Goal: Task Accomplishment & Management: Use online tool/utility

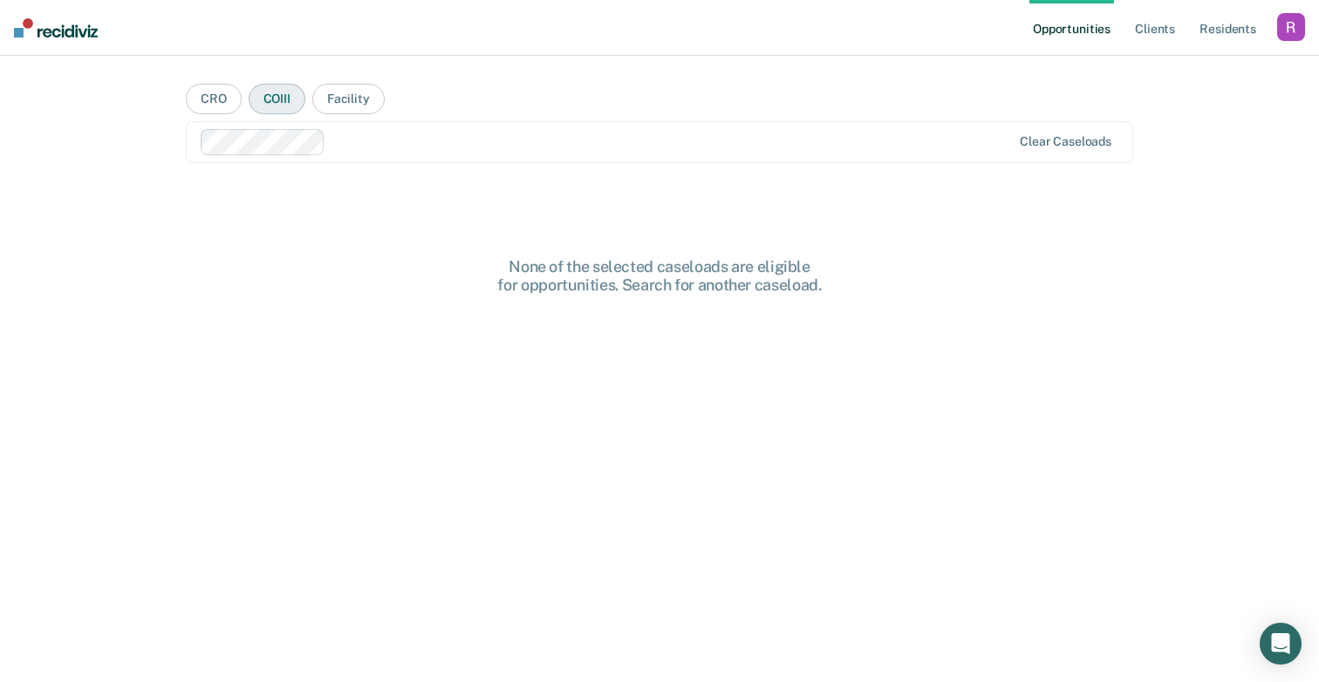
click at [273, 99] on button "COIII" at bounding box center [277, 99] width 57 height 31
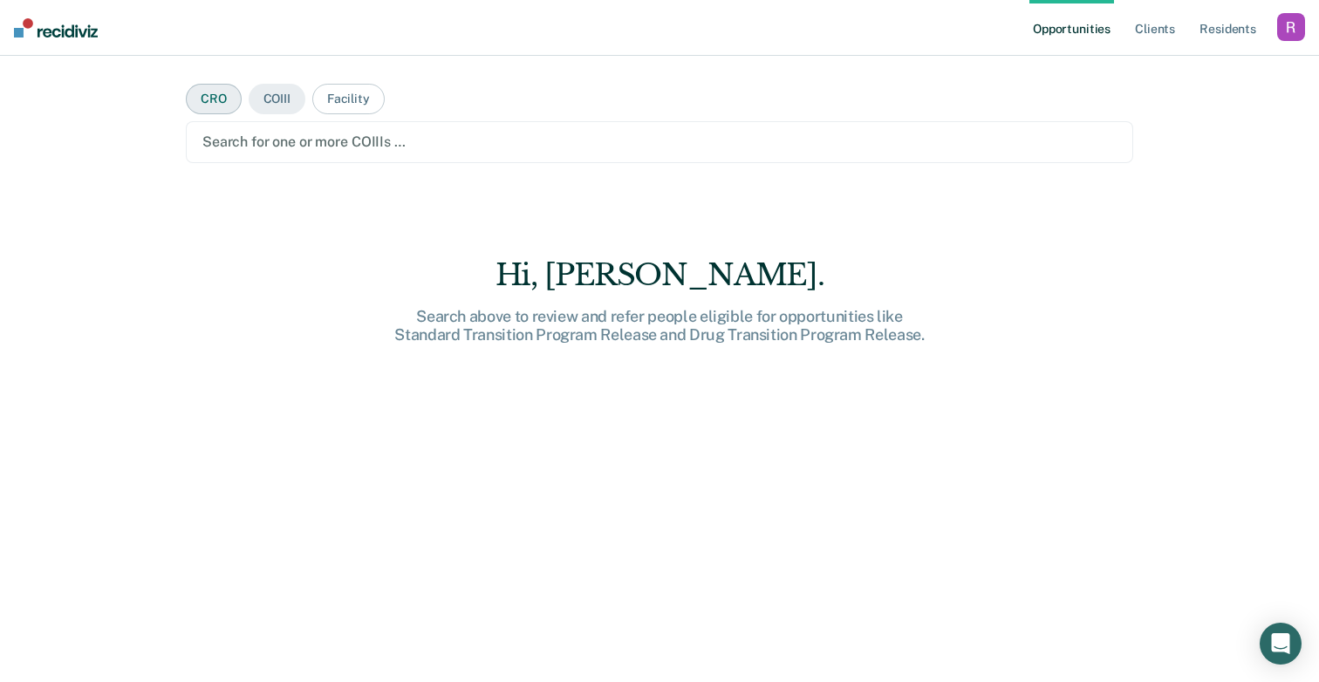
click at [211, 102] on button "CRO" at bounding box center [214, 99] width 56 height 31
click at [274, 146] on div at bounding box center [659, 142] width 914 height 20
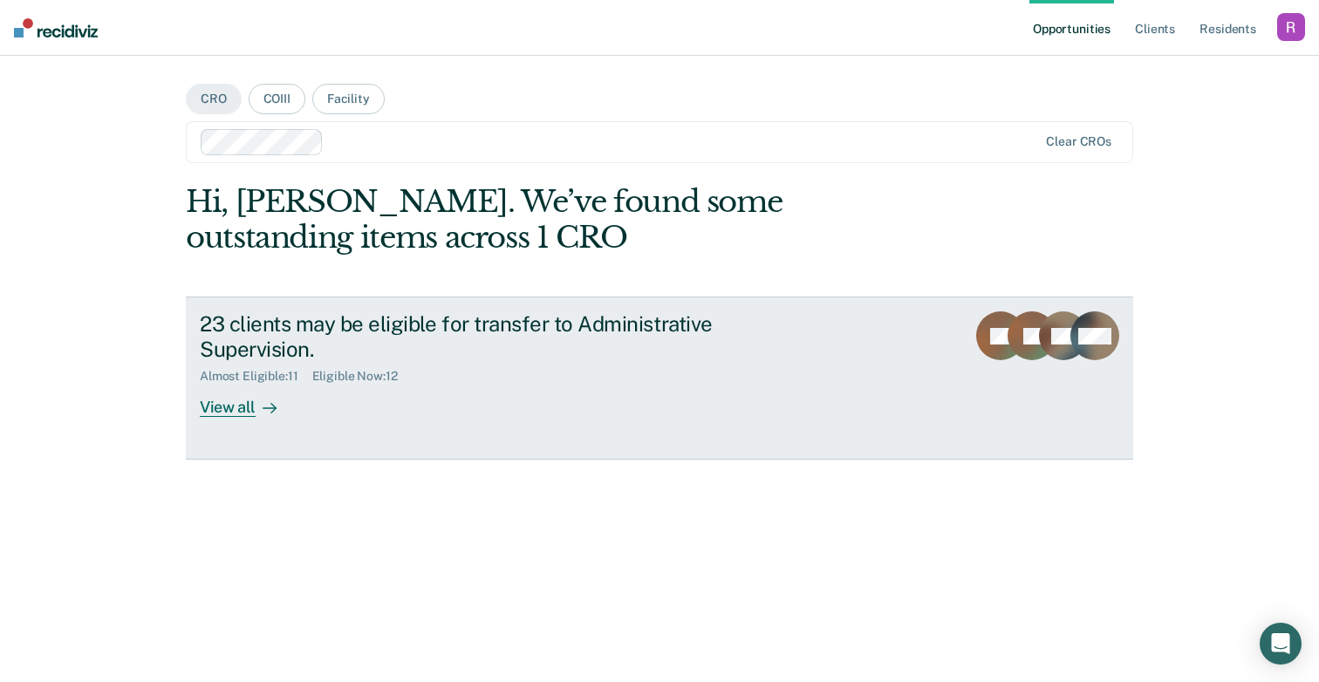
click at [933, 360] on link "23 clients may be eligible for transfer to Administrative Supervision. Almost E…" at bounding box center [659, 378] width 947 height 163
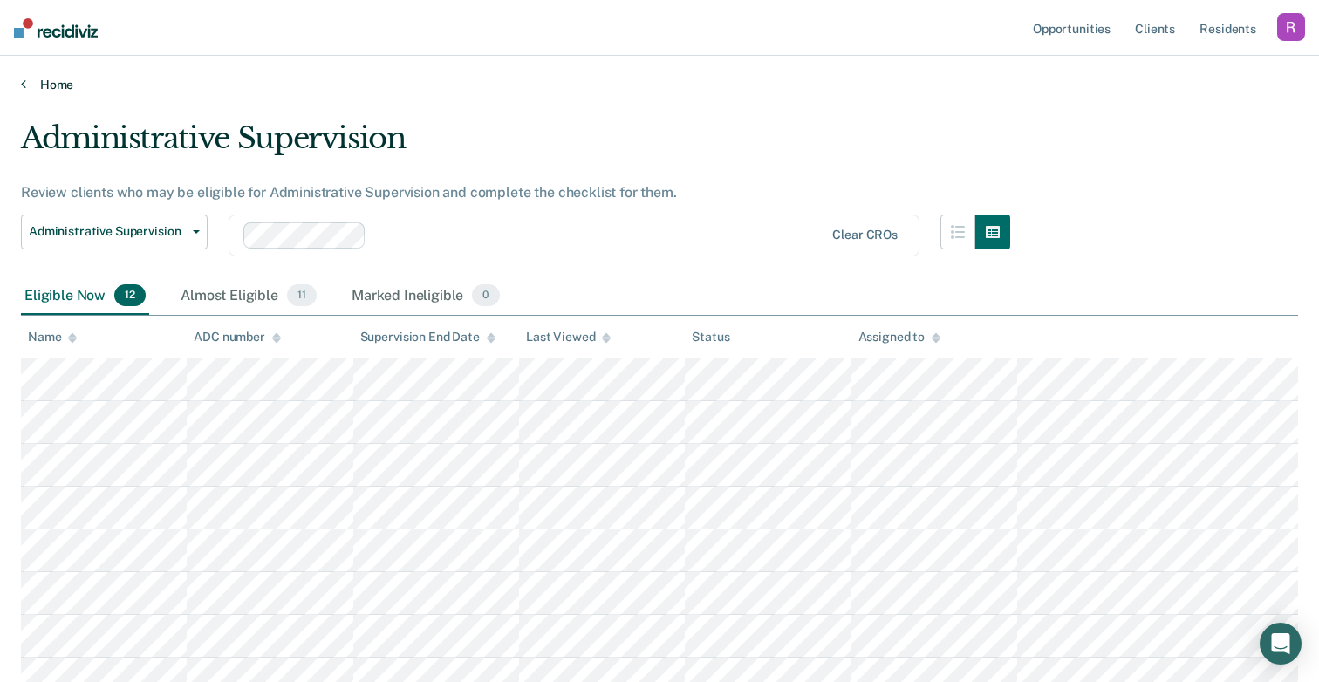
click at [62, 84] on link "Home" at bounding box center [659, 85] width 1277 height 16
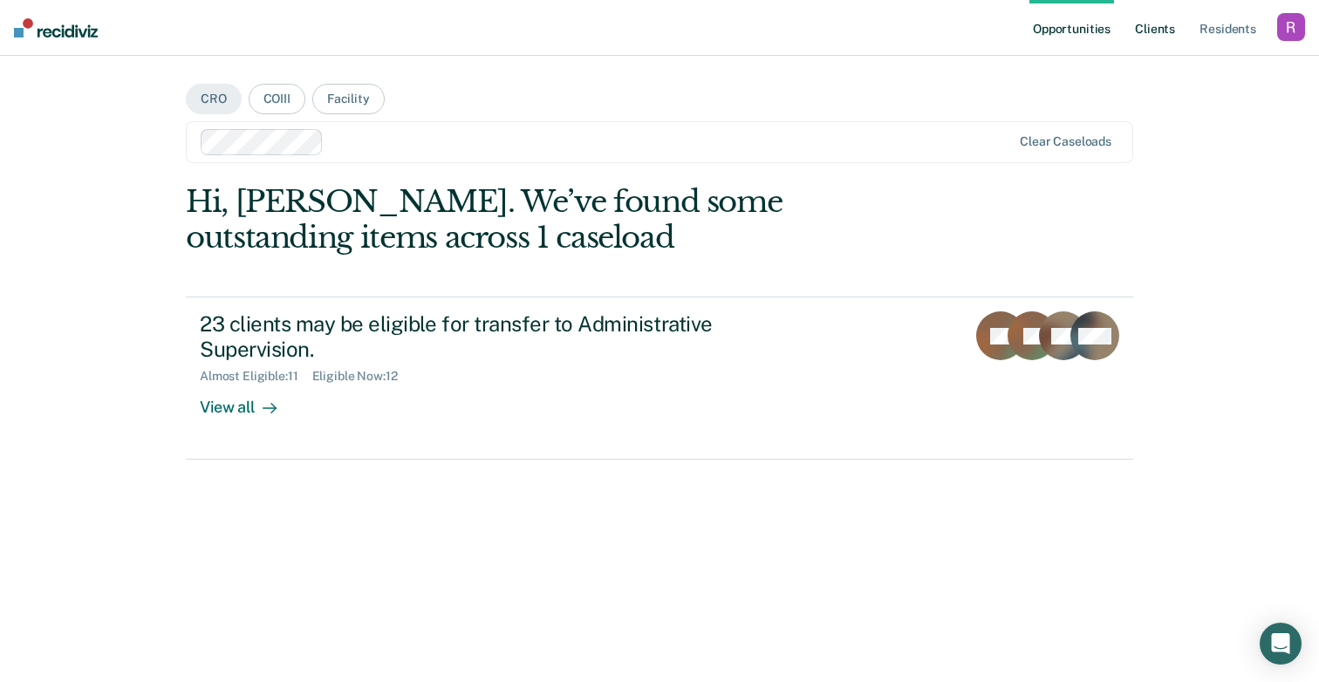
click at [1158, 29] on link "Client s" at bounding box center [1154, 28] width 47 height 56
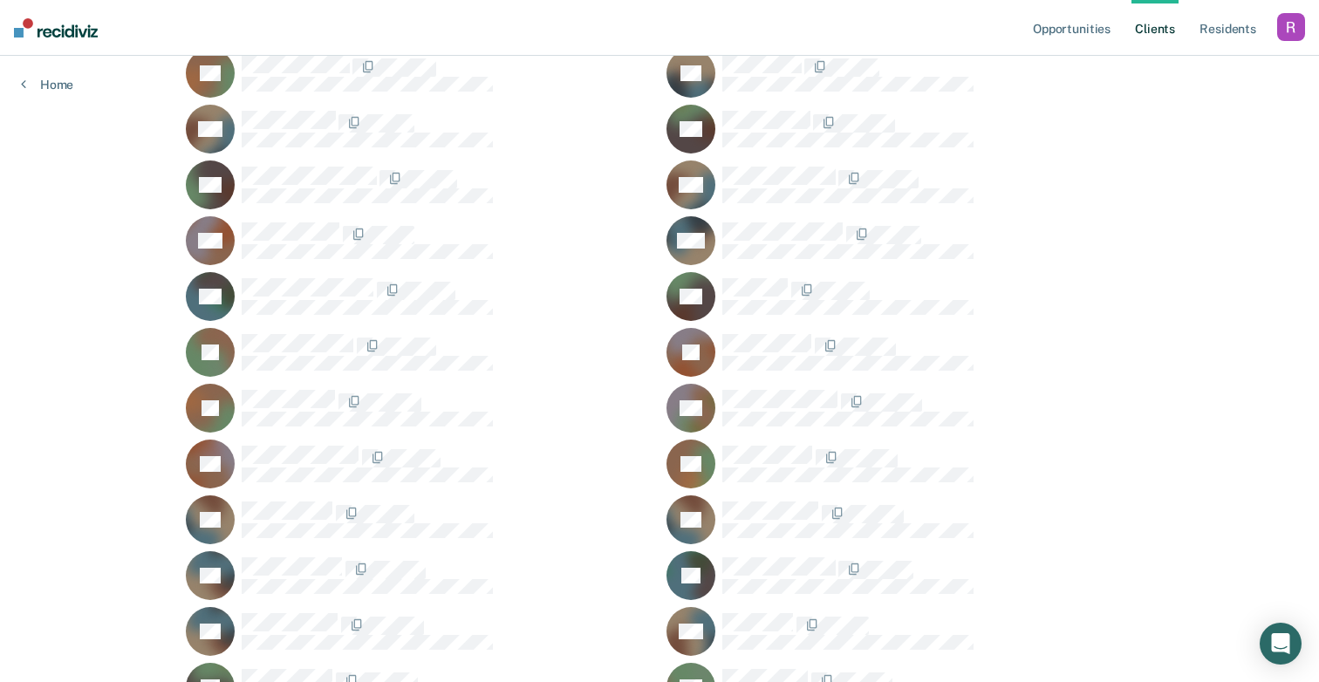
scroll to position [1371, 0]
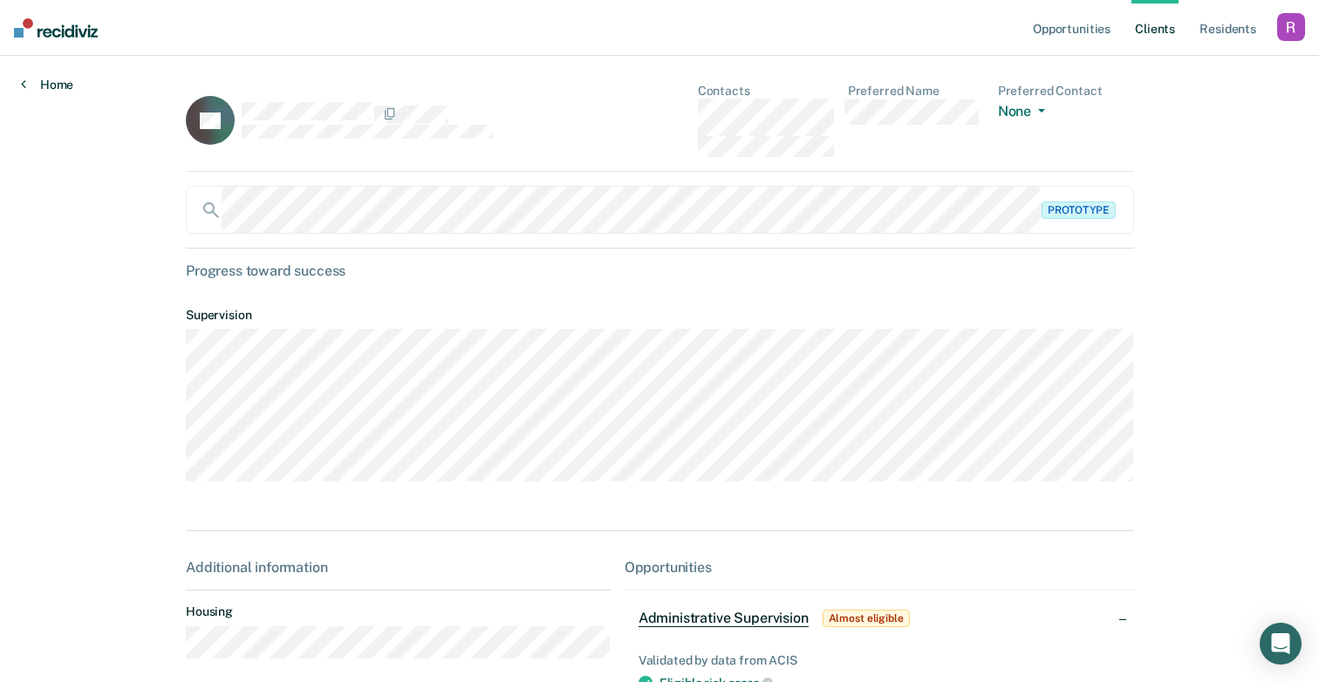
click at [59, 88] on link "Home" at bounding box center [47, 85] width 52 height 16
